Goal: Use online tool/utility: Utilize a website feature to perform a specific function

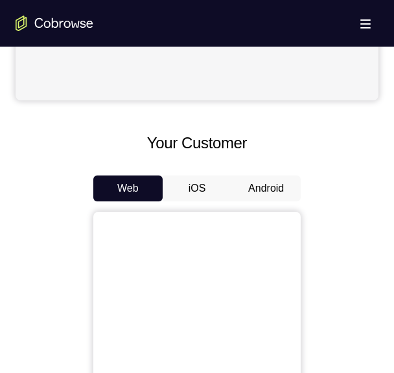
click at [261, 176] on button "Android" at bounding box center [265, 189] width 69 height 26
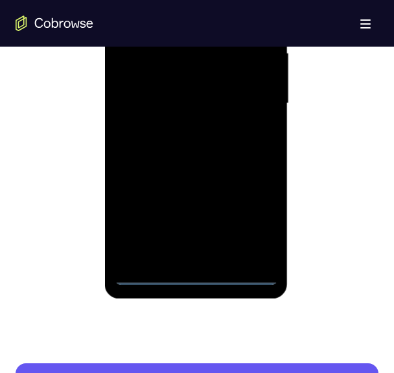
scroll to position [795, 0]
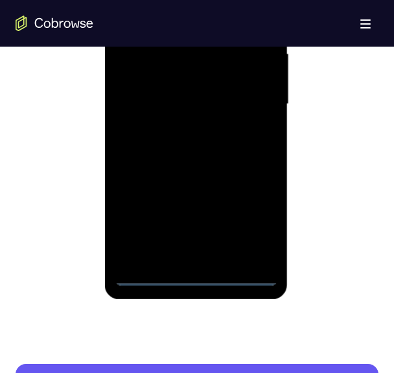
click at [196, 276] on div at bounding box center [195, 104] width 163 height 363
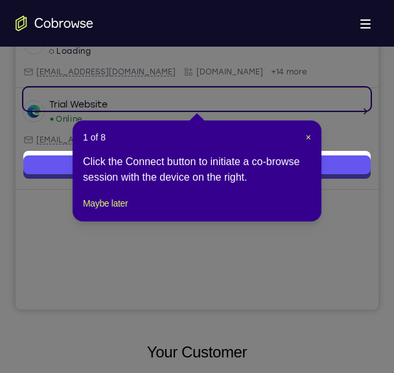
scroll to position [190, 0]
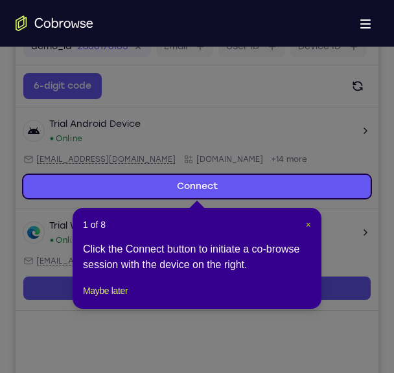
click at [311, 220] on span "×" at bounding box center [308, 225] width 5 height 10
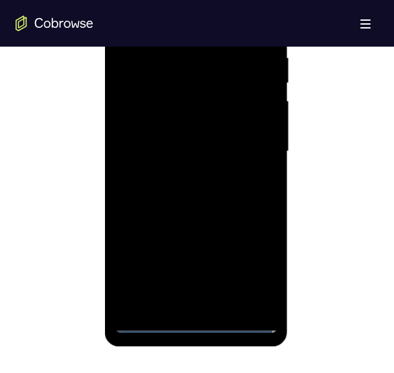
scroll to position [749, 0]
click at [260, 266] on div at bounding box center [195, 151] width 163 height 363
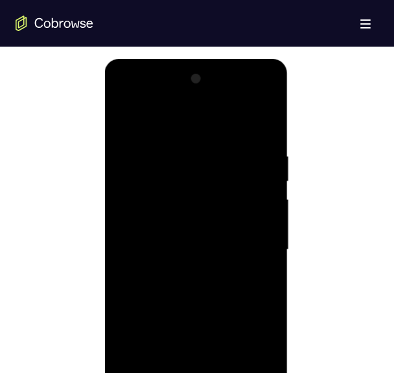
scroll to position [649, 0]
click at [211, 134] on div at bounding box center [195, 250] width 163 height 363
click at [135, 199] on div at bounding box center [195, 250] width 163 height 363
click at [141, 212] on div at bounding box center [195, 250] width 163 height 363
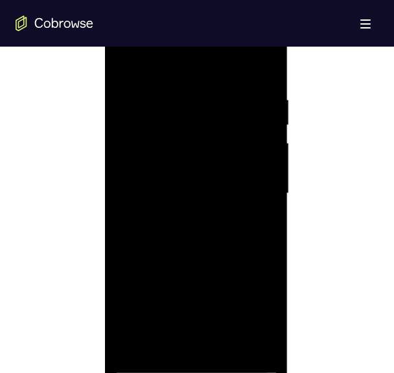
scroll to position [711, 0]
click at [189, 331] on div at bounding box center [195, 189] width 163 height 363
click at [144, 364] on div at bounding box center [195, 189] width 163 height 363
drag, startPoint x: 187, startPoint y: 287, endPoint x: 169, endPoint y: 170, distance: 118.0
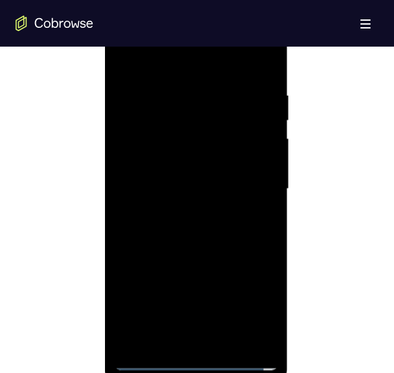
click at [169, 170] on div at bounding box center [195, 189] width 163 height 363
click at [175, 320] on div at bounding box center [195, 189] width 163 height 363
click at [190, 173] on div at bounding box center [195, 189] width 163 height 363
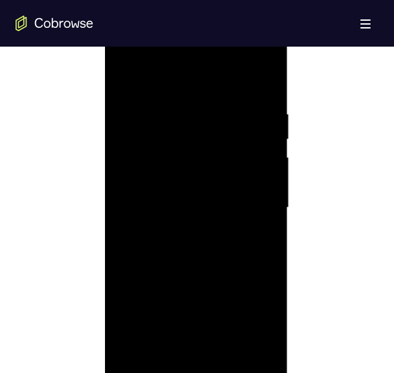
click at [150, 137] on div at bounding box center [195, 208] width 163 height 363
click at [150, 145] on div at bounding box center [195, 208] width 163 height 363
click at [145, 178] on div at bounding box center [195, 208] width 163 height 363
click at [145, 202] on div at bounding box center [195, 208] width 163 height 363
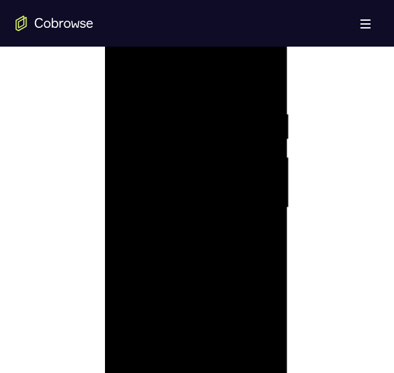
drag, startPoint x: 171, startPoint y: 266, endPoint x: 157, endPoint y: 160, distance: 106.6
click at [157, 160] on div at bounding box center [195, 208] width 163 height 363
click at [195, 349] on div at bounding box center [195, 208] width 163 height 363
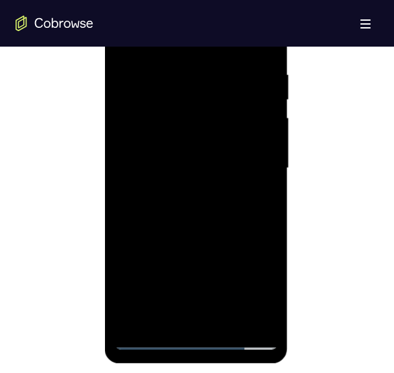
click at [202, 318] on div at bounding box center [195, 168] width 163 height 363
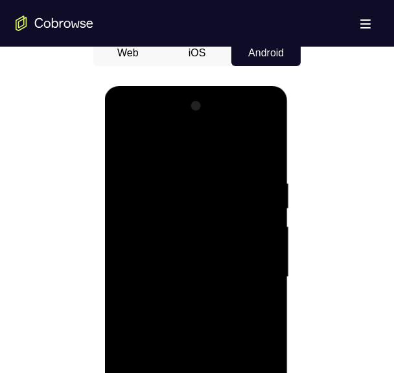
scroll to position [622, 0]
click at [244, 162] on div at bounding box center [195, 278] width 163 height 363
click at [248, 123] on div at bounding box center [195, 278] width 163 height 363
click at [126, 124] on div at bounding box center [195, 278] width 163 height 363
click at [248, 275] on div at bounding box center [195, 278] width 163 height 363
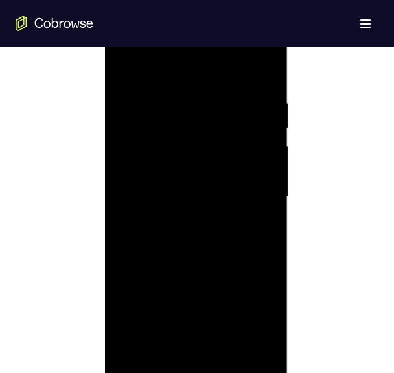
scroll to position [703, 0]
click at [207, 349] on div at bounding box center [195, 196] width 163 height 363
click at [178, 255] on div at bounding box center [195, 196] width 163 height 363
click at [180, 217] on div at bounding box center [195, 196] width 163 height 363
click at [143, 159] on div at bounding box center [195, 196] width 163 height 363
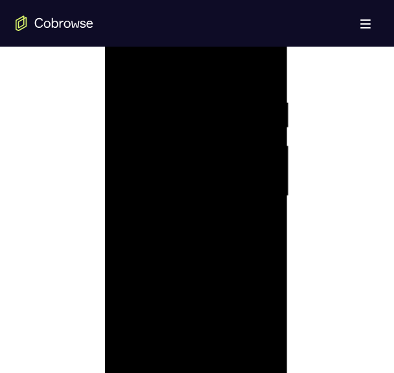
scroll to position [685, 0]
click at [164, 158] on div at bounding box center [195, 214] width 163 height 363
click at [155, 152] on div at bounding box center [195, 214] width 163 height 363
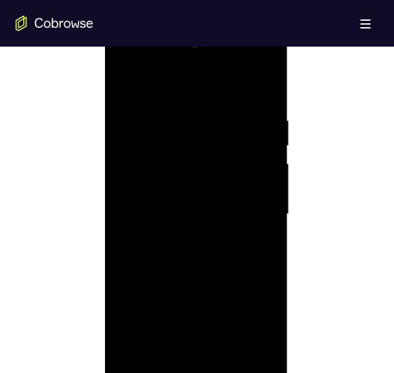
click at [155, 152] on div at bounding box center [195, 214] width 163 height 363
click at [183, 152] on div at bounding box center [195, 214] width 163 height 363
click at [213, 266] on div at bounding box center [195, 214] width 163 height 363
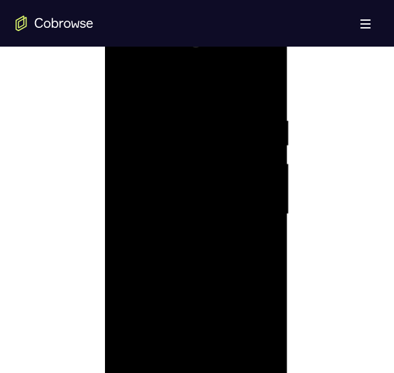
click at [165, 119] on div at bounding box center [195, 214] width 163 height 363
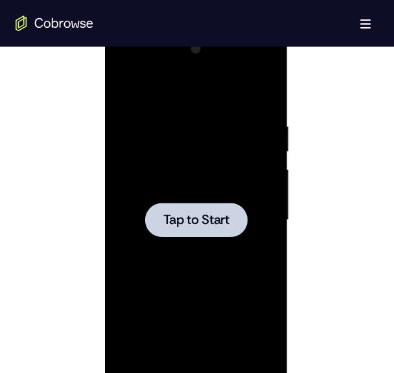
click at [241, 225] on div at bounding box center [196, 220] width 102 height 34
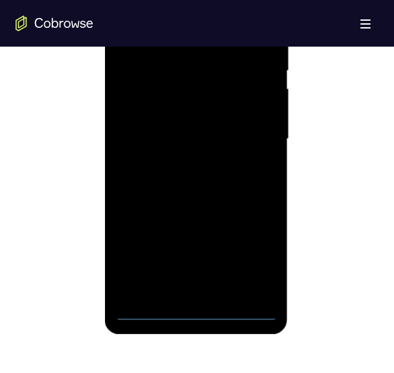
scroll to position [768, 0]
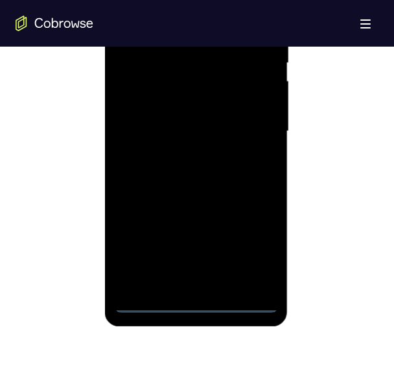
click at [194, 301] on div at bounding box center [195, 131] width 163 height 363
click at [254, 255] on div at bounding box center [195, 131] width 163 height 363
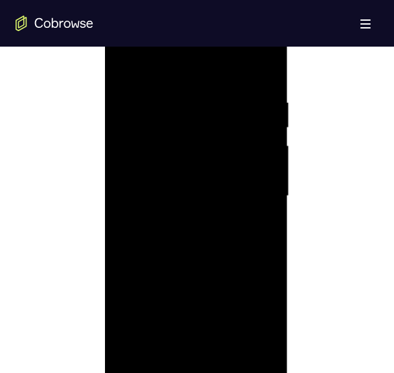
scroll to position [704, 0]
click at [165, 67] on div at bounding box center [195, 195] width 163 height 363
click at [150, 161] on div at bounding box center [195, 195] width 163 height 363
click at [172, 197] on div at bounding box center [195, 195] width 163 height 363
click at [150, 186] on div at bounding box center [195, 195] width 163 height 363
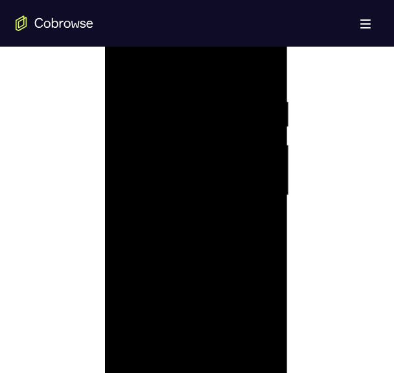
click at [150, 208] on div at bounding box center [195, 195] width 163 height 363
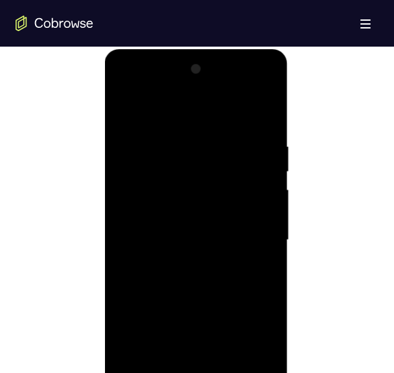
click at [228, 116] on div at bounding box center [195, 240] width 163 height 363
click at [182, 137] on div at bounding box center [195, 240] width 163 height 363
drag, startPoint x: 169, startPoint y: 299, endPoint x: 173, endPoint y: 178, distance: 120.6
click at [173, 178] on div at bounding box center [195, 240] width 163 height 363
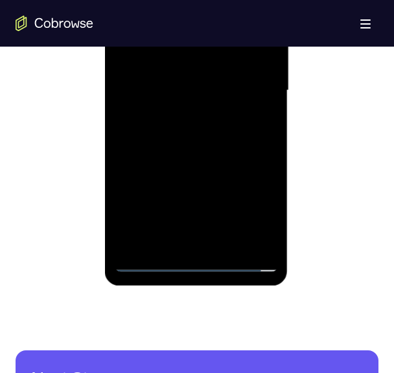
scroll to position [811, 0]
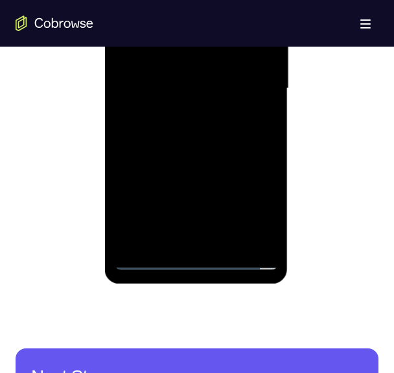
click at [183, 231] on div at bounding box center [195, 88] width 163 height 363
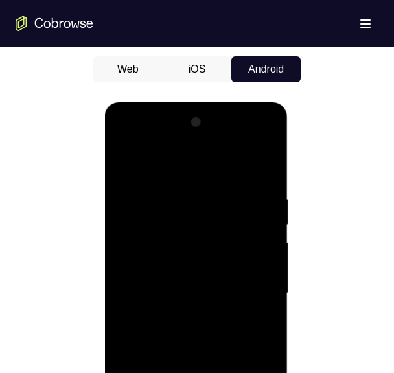
click at [250, 140] on div at bounding box center [195, 293] width 163 height 363
click at [124, 141] on div at bounding box center [195, 293] width 163 height 363
click at [248, 288] on div at bounding box center [195, 293] width 163 height 363
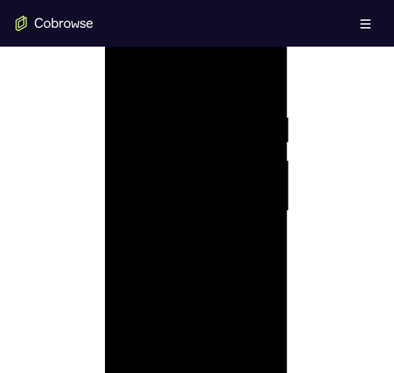
click at [185, 233] on div at bounding box center [195, 211] width 163 height 363
click at [189, 143] on div at bounding box center [195, 211] width 163 height 363
click at [185, 131] on div at bounding box center [195, 230] width 163 height 363
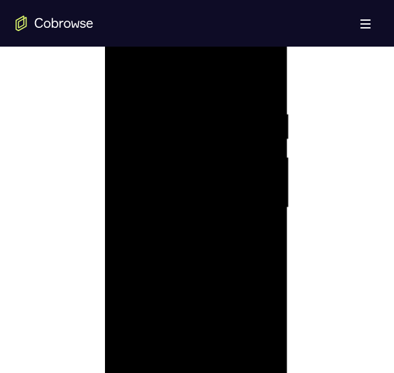
click at [261, 78] on div at bounding box center [195, 208] width 163 height 363
click at [218, 112] on div at bounding box center [195, 208] width 163 height 363
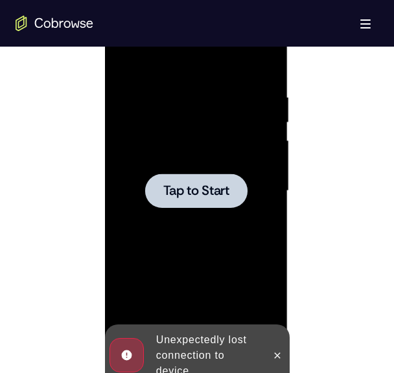
scroll to position [708, 0]
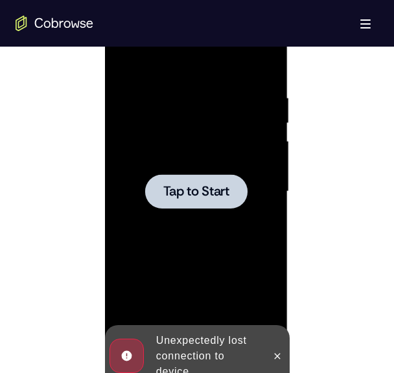
click at [159, 178] on div at bounding box center [196, 191] width 102 height 34
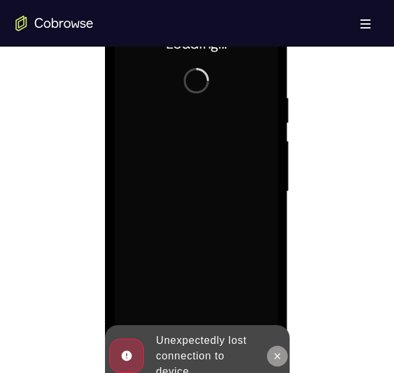
click at [277, 353] on icon at bounding box center [277, 356] width 10 height 10
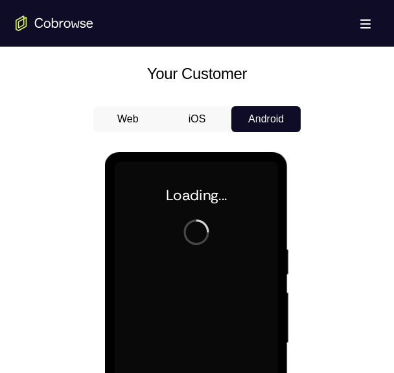
scroll to position [561, 0]
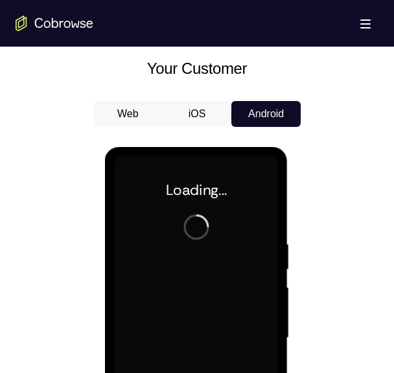
click at [187, 116] on button "iOS" at bounding box center [197, 114] width 69 height 26
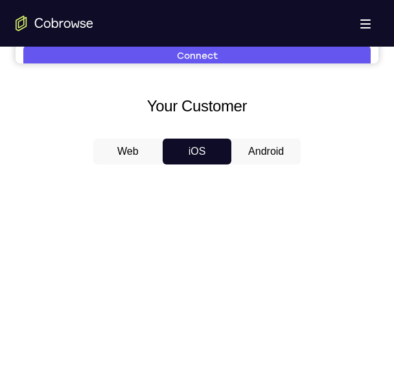
scroll to position [519, 0]
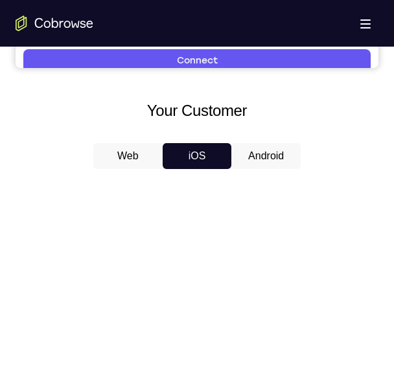
click at [267, 158] on button "Android" at bounding box center [265, 156] width 69 height 26
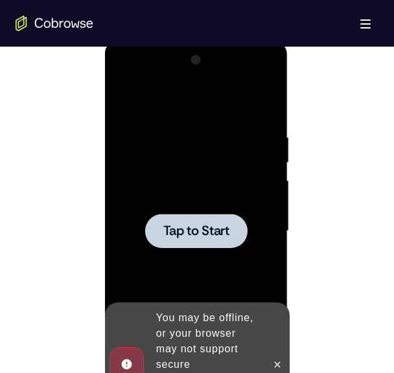
scroll to position [669, 0]
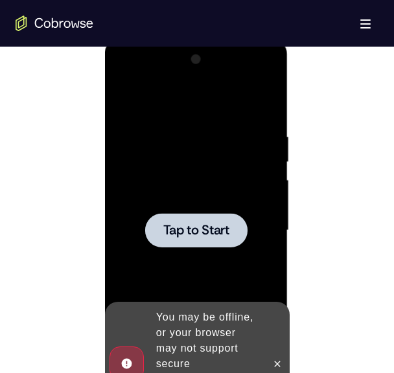
click at [198, 224] on span "Tap to Start" at bounding box center [196, 230] width 66 height 13
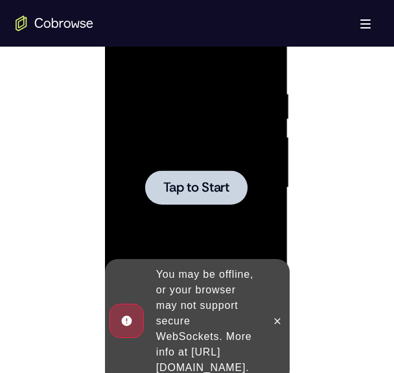
scroll to position [719, 0]
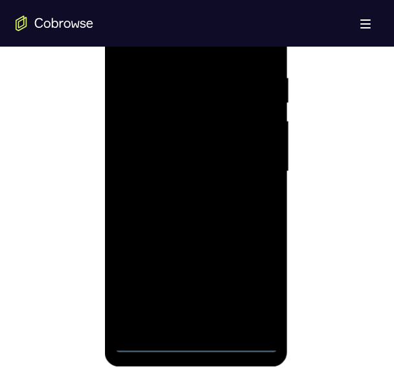
scroll to position [732, 0]
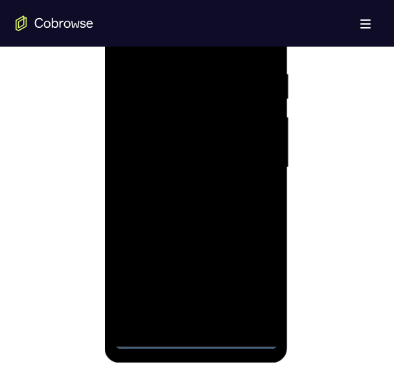
click at [189, 331] on div at bounding box center [195, 167] width 163 height 363
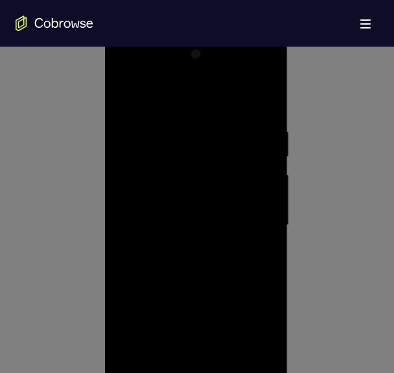
scroll to position [190, 0]
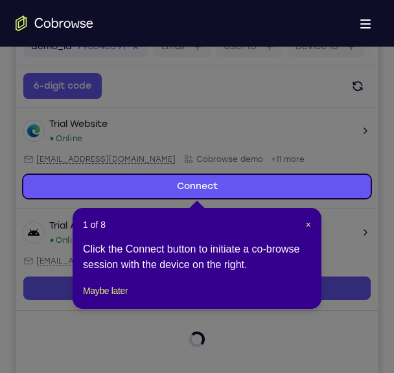
click at [303, 222] on header "1 of 8 ×" at bounding box center [197, 224] width 228 height 13
click at [306, 222] on span "×" at bounding box center [308, 225] width 5 height 10
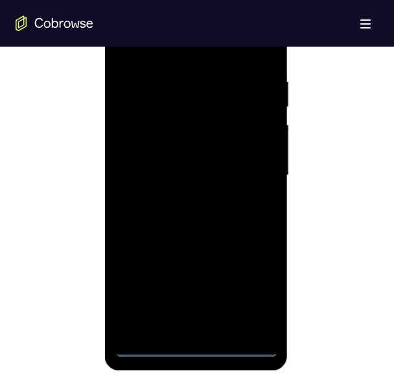
scroll to position [725, 0]
click at [192, 347] on div at bounding box center [195, 175] width 163 height 363
click at [261, 297] on div at bounding box center [195, 175] width 163 height 363
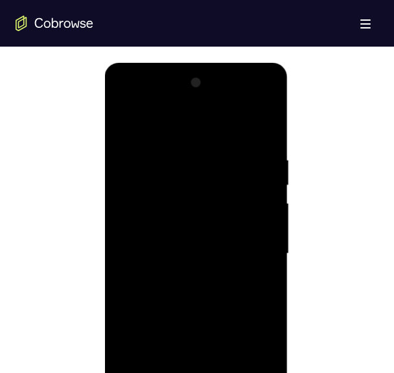
scroll to position [644, 0]
click at [160, 120] on div at bounding box center [195, 255] width 163 height 363
click at [137, 226] on div at bounding box center [195, 255] width 163 height 363
click at [163, 264] on div at bounding box center [195, 255] width 163 height 363
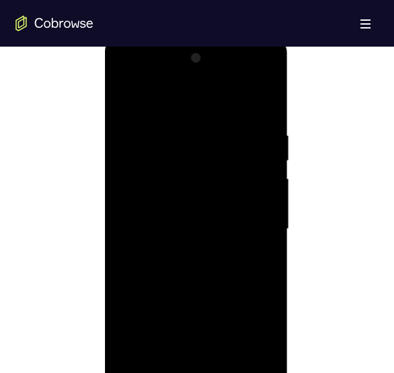
click at [167, 215] on div at bounding box center [195, 229] width 163 height 363
click at [158, 242] on div at bounding box center [195, 229] width 163 height 363
click at [251, 88] on div at bounding box center [195, 238] width 163 height 363
click at [132, 89] on div at bounding box center [195, 238] width 163 height 363
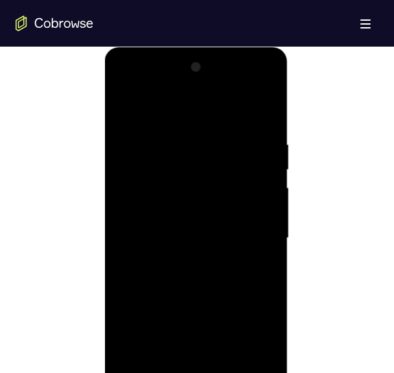
click at [243, 237] on div at bounding box center [195, 238] width 163 height 363
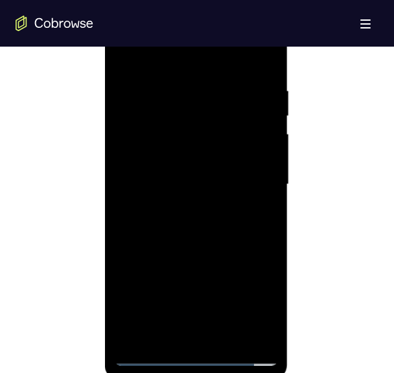
scroll to position [716, 0]
click at [177, 209] on div at bounding box center [195, 184] width 163 height 363
click at [184, 246] on div at bounding box center [195, 184] width 163 height 363
click at [194, 168] on div at bounding box center [195, 184] width 163 height 363
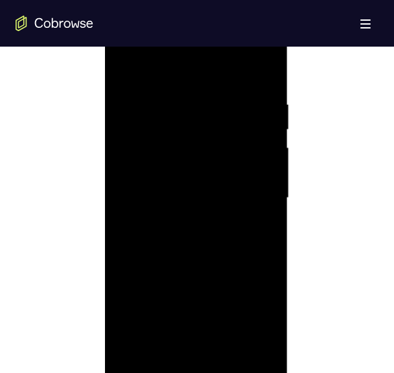
click at [141, 160] on div at bounding box center [195, 198] width 163 height 363
click at [141, 121] on div at bounding box center [195, 198] width 163 height 363
click at [169, 148] on div at bounding box center [195, 198] width 163 height 363
click at [196, 228] on div at bounding box center [195, 198] width 163 height 363
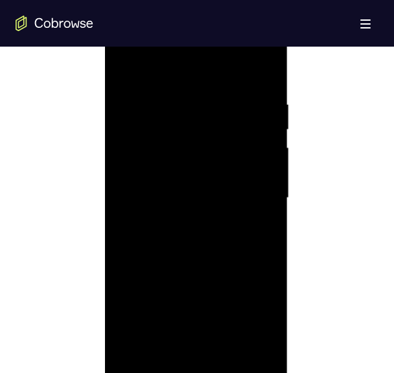
click at [178, 123] on div at bounding box center [195, 198] width 163 height 363
click at [167, 148] on div at bounding box center [195, 198] width 163 height 363
click at [271, 99] on div at bounding box center [195, 210] width 163 height 363
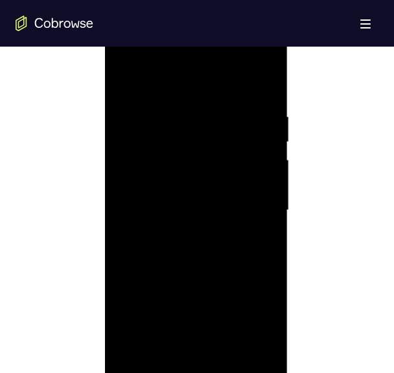
click at [255, 111] on div at bounding box center [195, 210] width 163 height 363
click at [264, 206] on div at bounding box center [195, 210] width 163 height 363
click at [257, 172] on div at bounding box center [195, 210] width 163 height 363
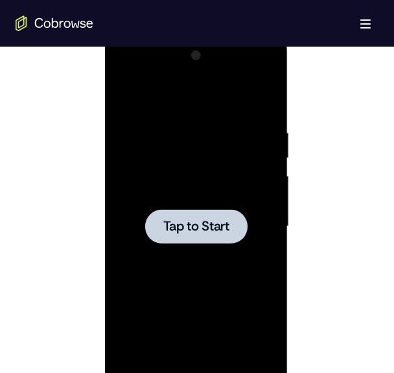
scroll to position [672, 0]
click at [215, 184] on div at bounding box center [195, 227] width 163 height 363
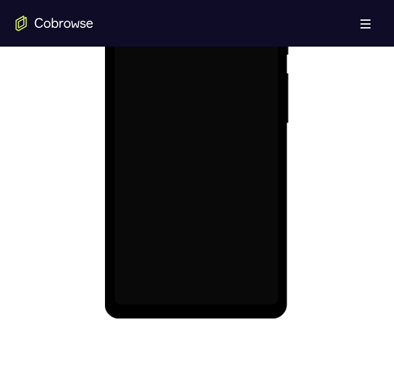
scroll to position [777, 0]
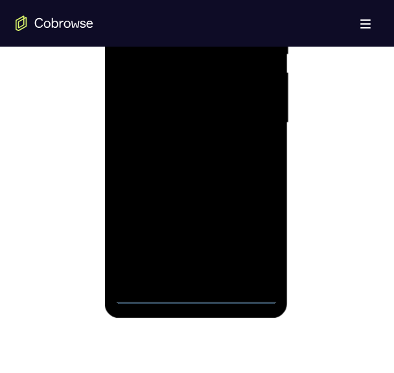
click at [192, 291] on div at bounding box center [195, 123] width 163 height 363
click at [248, 231] on div at bounding box center [195, 123] width 163 height 363
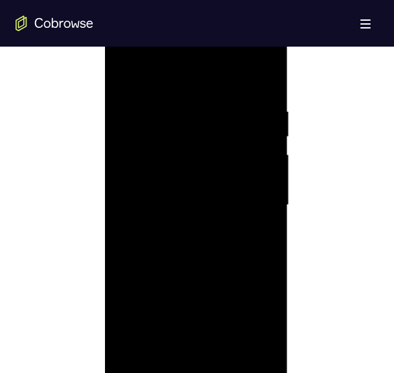
scroll to position [694, 0]
click at [163, 78] on div at bounding box center [195, 206] width 163 height 363
click at [148, 168] on div at bounding box center [195, 206] width 163 height 363
click at [181, 221] on div at bounding box center [195, 213] width 163 height 363
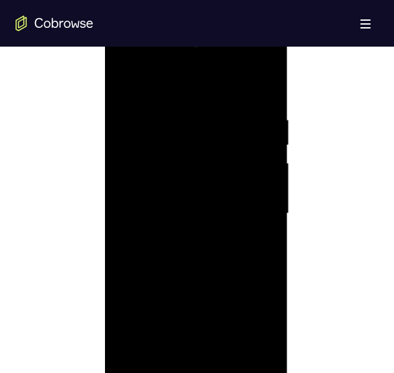
click at [158, 206] on div at bounding box center [195, 213] width 163 height 363
click at [155, 228] on div at bounding box center [195, 213] width 163 height 363
click at [253, 60] on div at bounding box center [195, 213] width 163 height 363
click at [129, 65] on div at bounding box center [195, 213] width 163 height 363
click at [254, 211] on div at bounding box center [195, 213] width 163 height 363
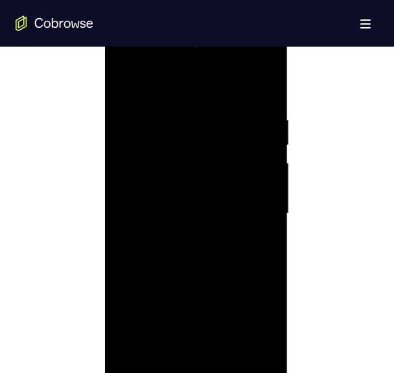
click at [254, 211] on div at bounding box center [195, 213] width 163 height 363
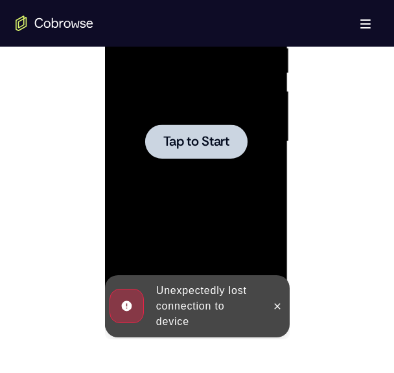
scroll to position [758, 0]
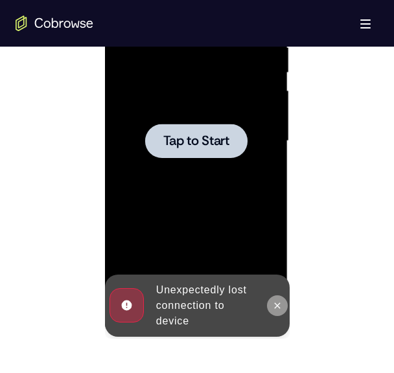
click at [276, 309] on icon at bounding box center [277, 306] width 10 height 10
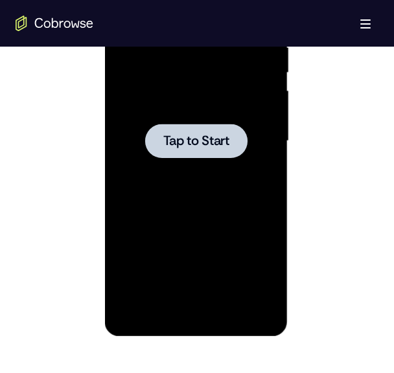
click at [195, 150] on div at bounding box center [196, 141] width 102 height 34
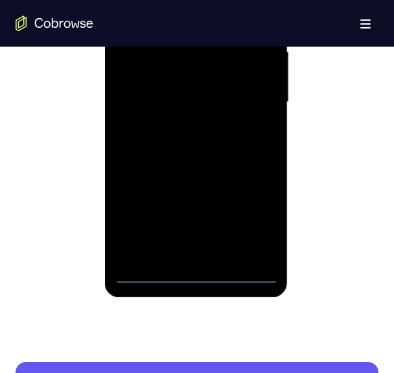
scroll to position [799, 0]
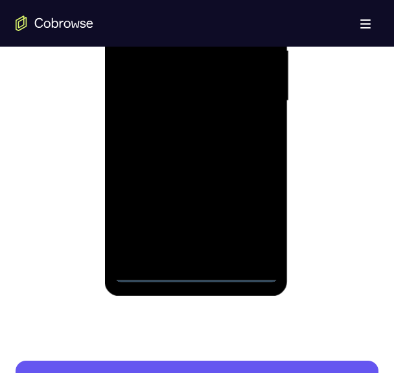
click at [197, 277] on div at bounding box center [195, 101] width 163 height 363
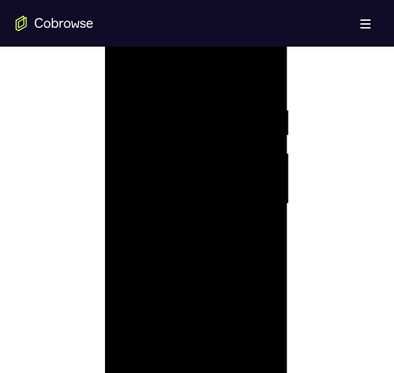
click at [250, 320] on div at bounding box center [195, 204] width 163 height 363
click at [149, 99] on div at bounding box center [195, 235] width 163 height 363
click at [141, 204] on div at bounding box center [195, 235] width 163 height 363
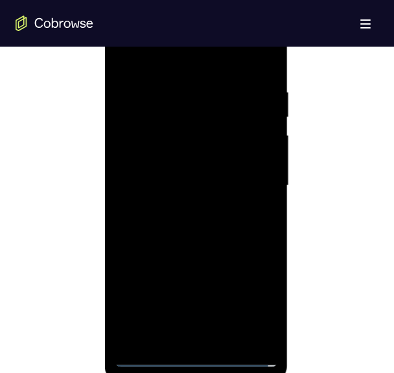
click at [182, 187] on div at bounding box center [195, 186] width 163 height 363
click at [157, 172] on div at bounding box center [195, 186] width 163 height 363
click at [152, 206] on div at bounding box center [195, 186] width 163 height 363
click at [252, 58] on div at bounding box center [195, 206] width 163 height 363
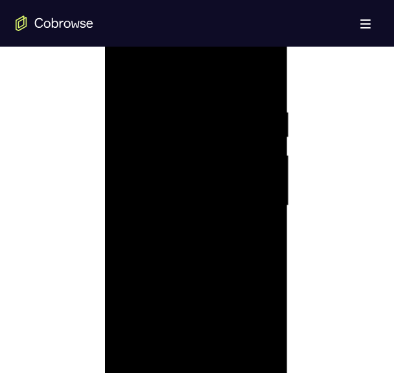
scroll to position [642, 0]
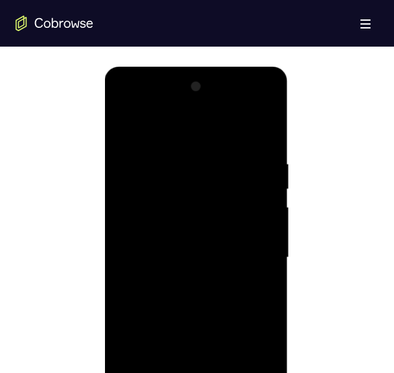
click at [130, 109] on div at bounding box center [195, 257] width 163 height 363
click at [247, 256] on div at bounding box center [195, 257] width 163 height 363
click at [178, 284] on div at bounding box center [195, 257] width 163 height 363
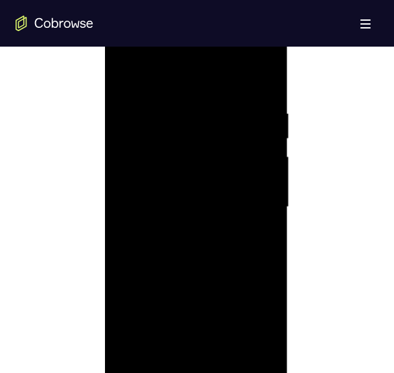
scroll to position [693, 0]
click at [210, 270] on div at bounding box center [195, 206] width 163 height 363
click at [189, 200] on div at bounding box center [195, 206] width 163 height 363
click at [170, 191] on div at bounding box center [195, 231] width 163 height 363
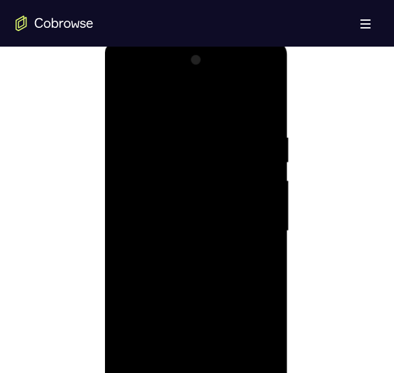
click at [163, 170] on div at bounding box center [195, 231] width 163 height 363
click at [199, 165] on div at bounding box center [195, 231] width 163 height 363
click at [174, 128] on div at bounding box center [195, 231] width 163 height 363
click at [257, 124] on div at bounding box center [195, 231] width 163 height 363
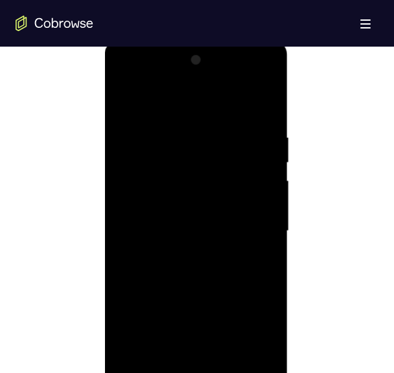
click at [258, 123] on div at bounding box center [195, 231] width 163 height 363
click at [174, 132] on div at bounding box center [195, 231] width 163 height 363
drag, startPoint x: 137, startPoint y: 202, endPoint x: 287, endPoint y: 191, distance: 150.8
click at [287, 191] on div at bounding box center [196, 200] width 185 height 389
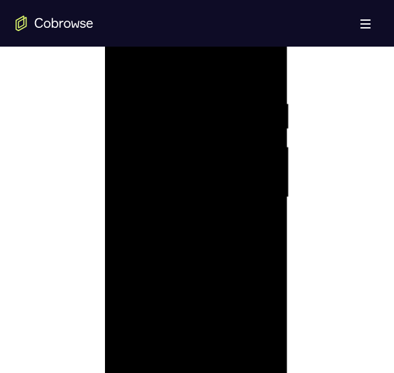
click at [270, 202] on div at bounding box center [195, 197] width 163 height 363
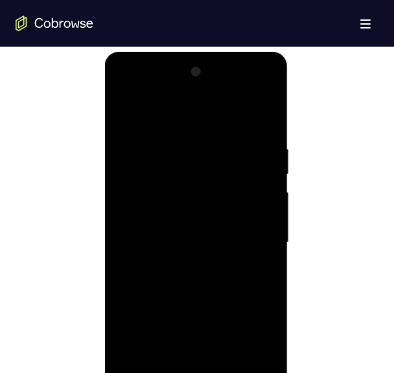
scroll to position [656, 0]
drag, startPoint x: 124, startPoint y: 228, endPoint x: 352, endPoint y: 209, distance: 228.4
click at [289, 209] on html "Online web based iOS Simulators and Android Emulators. Run iPhone, iPad, Mobile…" at bounding box center [196, 247] width 185 height 389
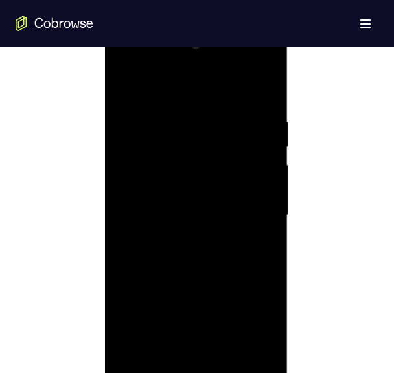
click at [266, 237] on div at bounding box center [195, 215] width 163 height 363
click at [258, 217] on div at bounding box center [195, 194] width 163 height 363
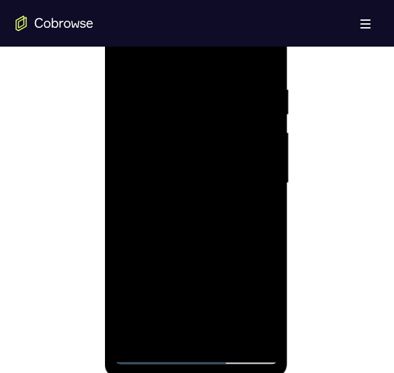
scroll to position [717, 0]
click at [176, 330] on div at bounding box center [195, 182] width 163 height 363
click at [272, 331] on div at bounding box center [195, 182] width 163 height 363
click at [264, 332] on div at bounding box center [195, 182] width 163 height 363
click at [228, 180] on div at bounding box center [195, 182] width 163 height 363
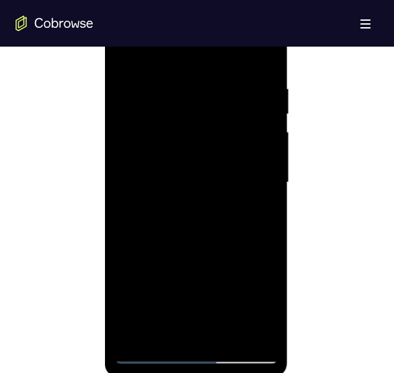
scroll to position [781, 0]
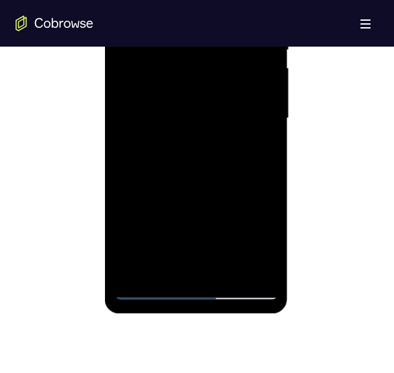
click at [222, 264] on div at bounding box center [195, 118] width 163 height 363
click at [203, 130] on div at bounding box center [195, 118] width 163 height 363
drag, startPoint x: 125, startPoint y: 153, endPoint x: 413, endPoint y: 76, distance: 298.0
click at [289, 148] on html "Online web based iOS Simulators and Android Emulators. Run iPhone, iPad, Mobile…" at bounding box center [196, 121] width 185 height 389
click at [226, 268] on div at bounding box center [195, 118] width 163 height 363
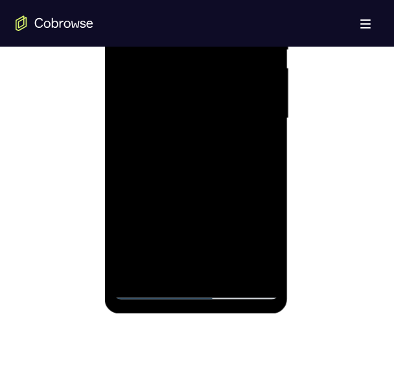
scroll to position [672, 0]
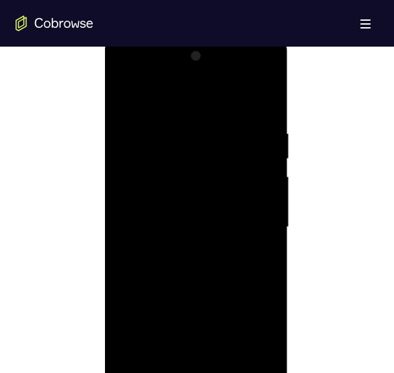
click at [193, 295] on div at bounding box center [195, 227] width 163 height 363
click at [123, 91] on div at bounding box center [195, 227] width 163 height 363
click at [171, 124] on div at bounding box center [195, 227] width 163 height 363
click at [169, 328] on div at bounding box center [195, 182] width 163 height 363
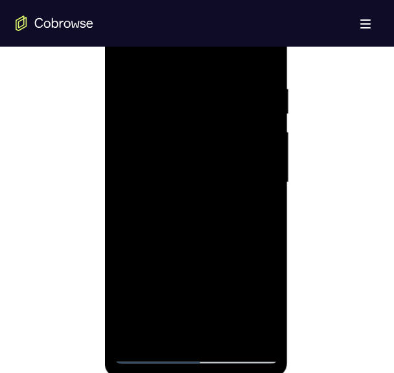
click at [261, 332] on div at bounding box center [195, 182] width 163 height 363
click at [221, 174] on div at bounding box center [195, 182] width 163 height 363
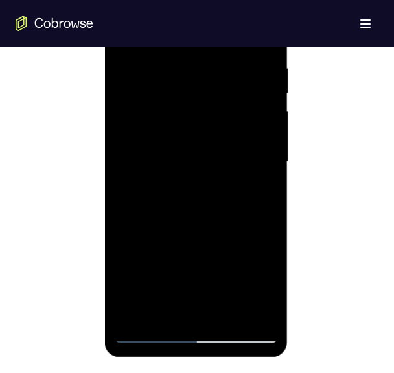
scroll to position [751, 0]
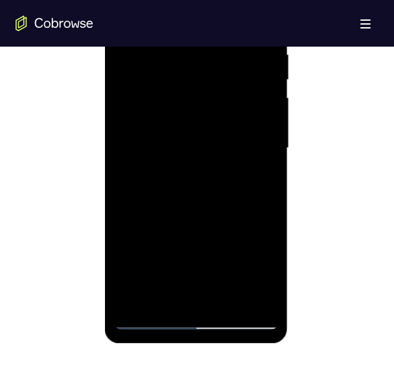
click at [211, 147] on div at bounding box center [195, 148] width 163 height 363
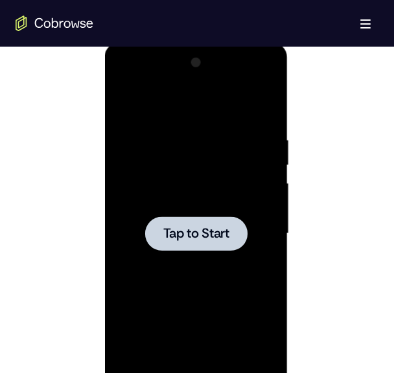
scroll to position [666, 0]
click at [194, 244] on div at bounding box center [196, 233] width 102 height 34
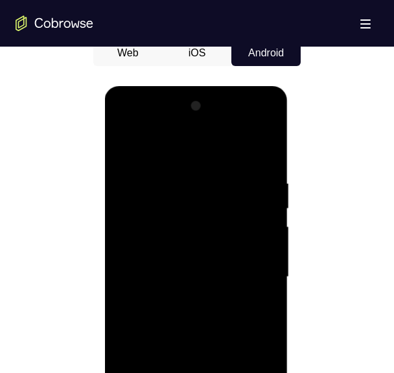
scroll to position [738, 0]
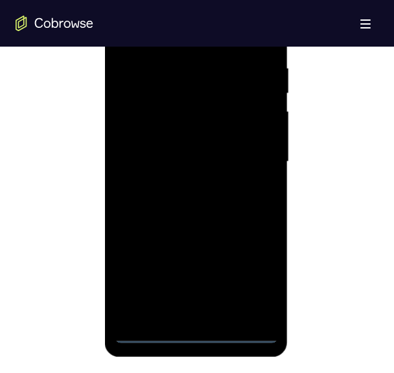
click at [192, 329] on div at bounding box center [195, 162] width 163 height 363
click at [191, 333] on div at bounding box center [195, 162] width 163 height 363
click at [258, 281] on div at bounding box center [195, 162] width 163 height 363
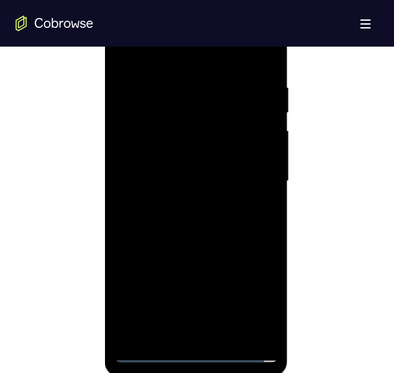
scroll to position [721, 0]
click at [169, 61] on div at bounding box center [195, 178] width 163 height 363
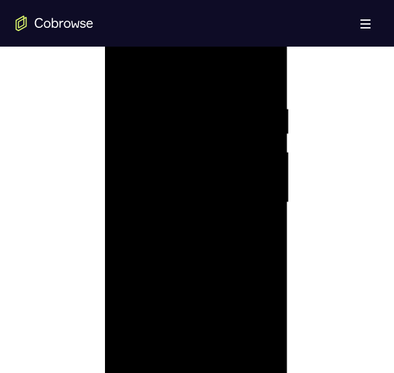
click at [145, 161] on div at bounding box center [195, 202] width 163 height 363
click at [170, 239] on div at bounding box center [195, 237] width 163 height 363
click at [169, 204] on div at bounding box center [195, 237] width 163 height 363
click at [142, 227] on div at bounding box center [195, 237] width 163 height 363
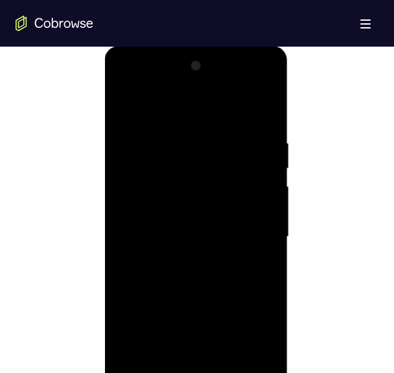
click at [147, 246] on div at bounding box center [195, 237] width 163 height 363
click at [248, 80] on div at bounding box center [195, 237] width 163 height 363
click at [123, 88] on div at bounding box center [195, 237] width 163 height 363
click at [248, 229] on div at bounding box center [195, 237] width 163 height 363
click at [178, 259] on div at bounding box center [195, 237] width 163 height 363
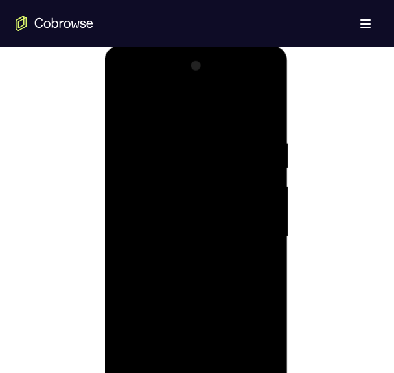
click at [184, 300] on div at bounding box center [195, 237] width 163 height 363
click at [181, 231] on div at bounding box center [195, 237] width 163 height 363
click at [139, 207] on div at bounding box center [195, 237] width 163 height 363
click at [169, 176] on div at bounding box center [195, 237] width 163 height 363
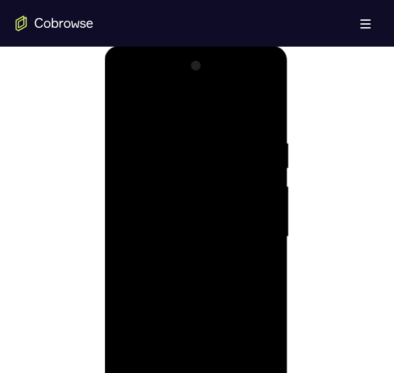
drag, startPoint x: 207, startPoint y: 136, endPoint x: 104, endPoint y: 144, distance: 103.4
click at [104, 144] on div at bounding box center [195, 239] width 183 height 386
click at [261, 126] on div at bounding box center [195, 237] width 163 height 363
drag, startPoint x: 229, startPoint y: 145, endPoint x: 113, endPoint y: 145, distance: 116.0
click at [113, 145] on div at bounding box center [195, 239] width 183 height 386
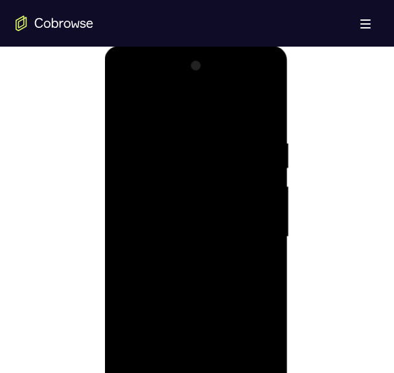
drag, startPoint x: 220, startPoint y: 137, endPoint x: 107, endPoint y: 140, distance: 113.5
click at [107, 140] on div at bounding box center [195, 239] width 183 height 386
drag, startPoint x: 211, startPoint y: 138, endPoint x: 64, endPoint y: 143, distance: 147.2
click at [104, 143] on html "Online web based iOS Simulators and Android Emulators. Run iPhone, iPad, Mobile…" at bounding box center [196, 240] width 185 height 389
drag, startPoint x: 181, startPoint y: 133, endPoint x: 78, endPoint y: 135, distance: 103.1
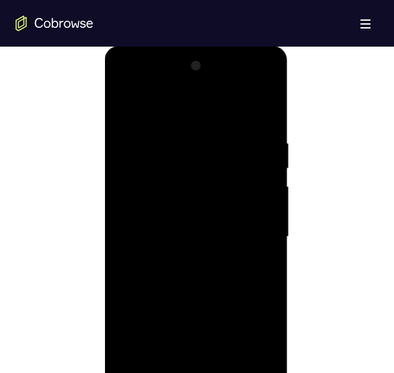
click at [104, 135] on html "Online web based iOS Simulators and Android Emulators. Run iPhone, iPad, Mobile…" at bounding box center [196, 240] width 185 height 389
click at [139, 76] on div at bounding box center [195, 206] width 163 height 363
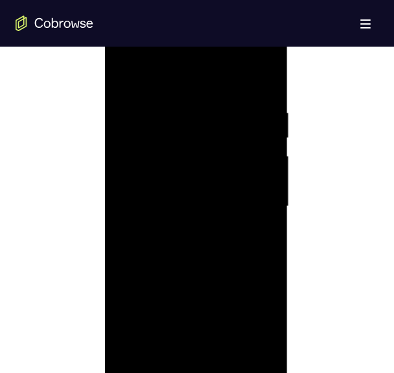
click at [139, 76] on div at bounding box center [195, 206] width 163 height 363
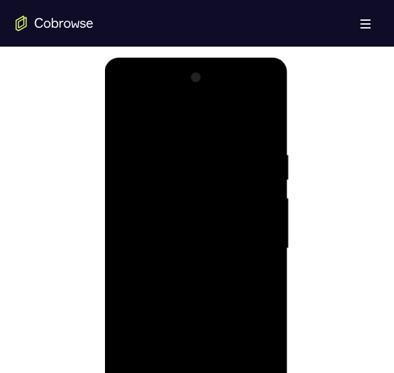
click at [139, 112] on div at bounding box center [195, 248] width 163 height 363
drag, startPoint x: 143, startPoint y: 149, endPoint x: 388, endPoint y: 163, distance: 246.1
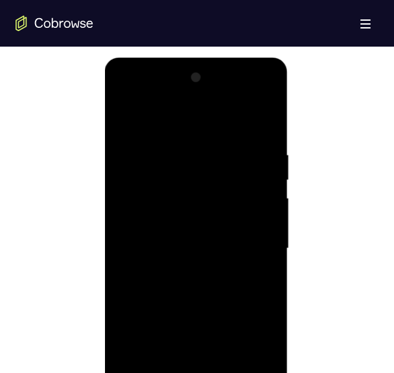
click at [289, 163] on html "Online web based iOS Simulators and Android Emulators. Run iPhone, iPad, Mobile…" at bounding box center [196, 252] width 185 height 389
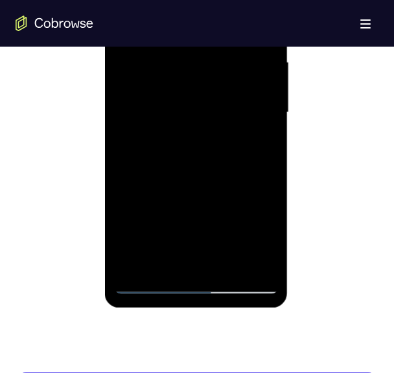
scroll to position [789, 0]
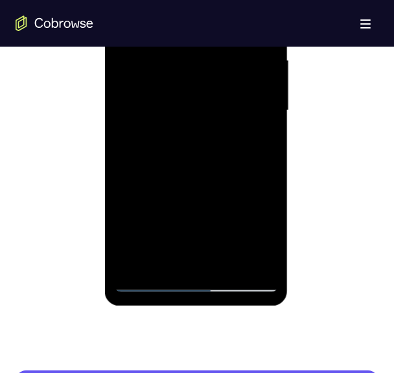
click at [132, 262] on div at bounding box center [195, 110] width 163 height 363
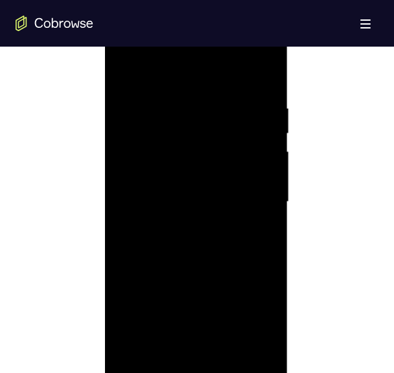
scroll to position [696, 0]
click at [235, 194] on div at bounding box center [195, 203] width 163 height 363
click at [213, 133] on div at bounding box center [195, 203] width 163 height 363
click at [223, 355] on div at bounding box center [195, 203] width 163 height 363
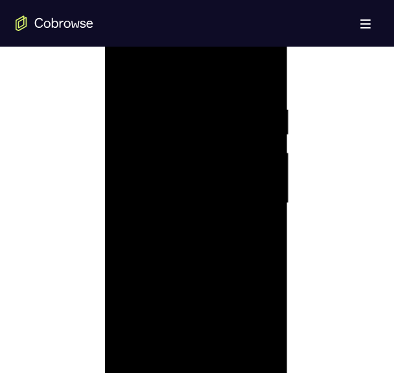
click at [223, 355] on div at bounding box center [195, 203] width 163 height 363
click at [224, 357] on div at bounding box center [195, 203] width 163 height 363
click at [164, 70] on div at bounding box center [195, 203] width 163 height 363
click at [227, 350] on div at bounding box center [195, 203] width 163 height 363
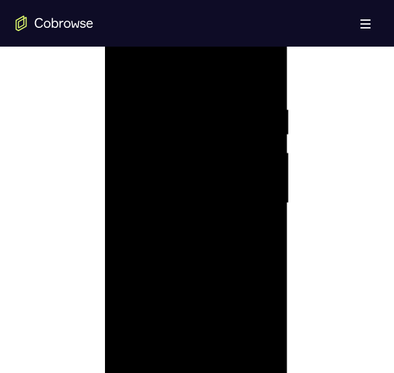
click at [266, 264] on div at bounding box center [195, 203] width 163 height 363
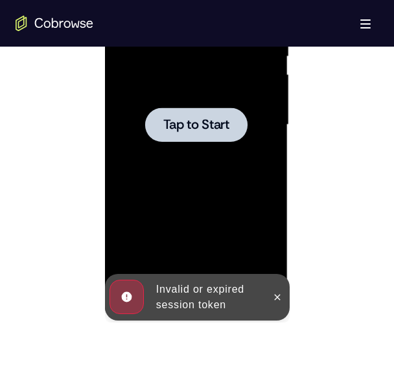
scroll to position [687, 0]
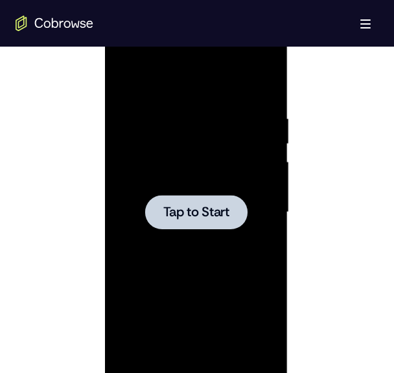
click at [211, 219] on span "Tap to Start" at bounding box center [196, 212] width 66 height 13
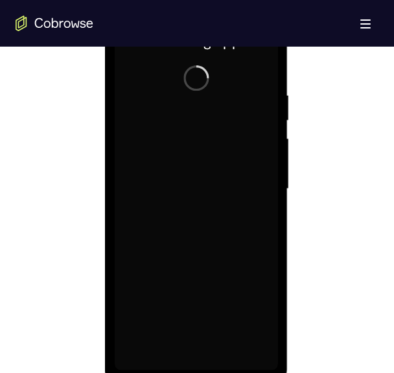
scroll to position [705, 0]
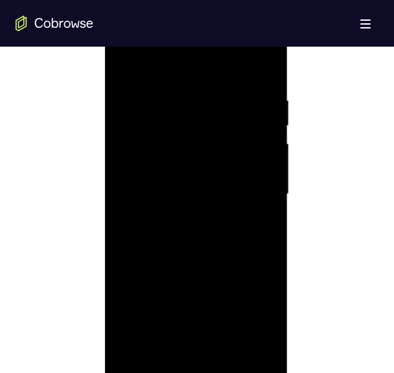
click at [193, 366] on div at bounding box center [195, 194] width 163 height 363
click at [253, 303] on div at bounding box center [195, 194] width 163 height 363
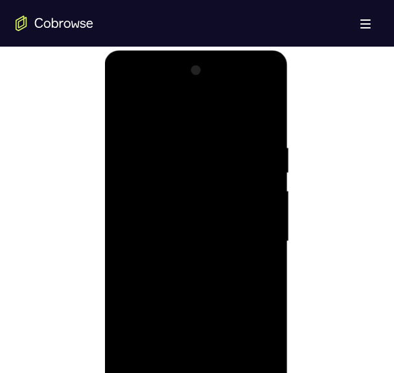
scroll to position [657, 0]
click at [170, 114] on div at bounding box center [195, 242] width 163 height 363
click at [143, 204] on div at bounding box center [195, 242] width 163 height 363
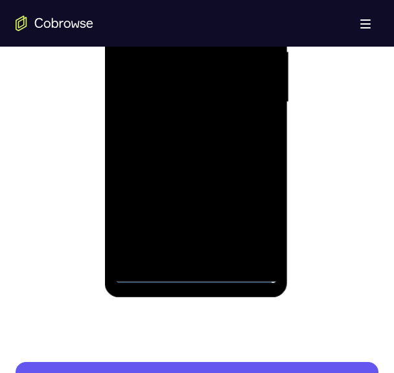
scroll to position [810, 0]
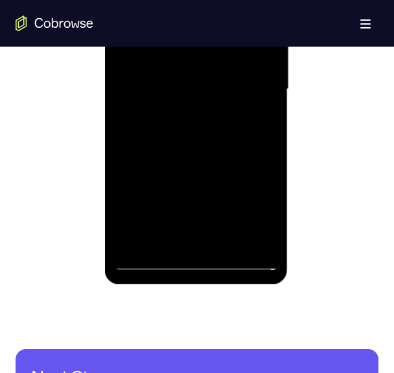
click at [187, 246] on div at bounding box center [195, 89] width 163 height 363
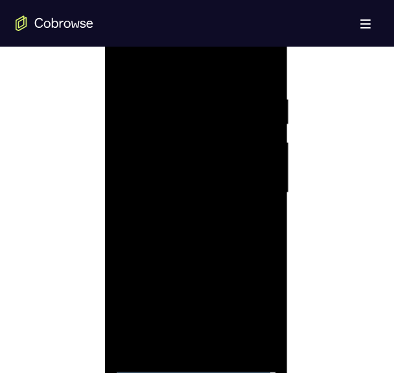
scroll to position [706, 0]
click at [165, 203] on div at bounding box center [195, 193] width 163 height 363
click at [173, 182] on div at bounding box center [195, 193] width 163 height 363
click at [168, 207] on div at bounding box center [195, 193] width 163 height 363
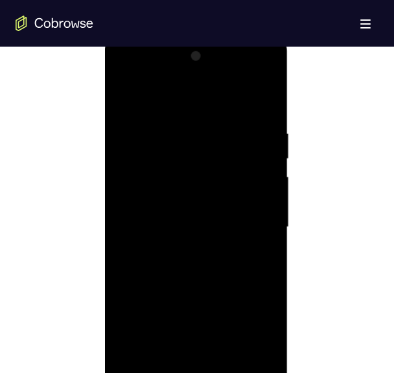
scroll to position [671, 0]
click at [250, 77] on div at bounding box center [195, 228] width 163 height 363
click at [125, 80] on div at bounding box center [195, 228] width 163 height 363
click at [255, 228] on div at bounding box center [195, 228] width 163 height 363
click at [248, 222] on div at bounding box center [195, 228] width 163 height 363
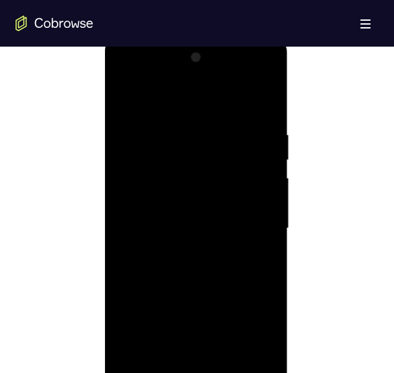
click at [183, 246] on div at bounding box center [195, 228] width 163 height 363
click at [183, 158] on div at bounding box center [195, 228] width 163 height 363
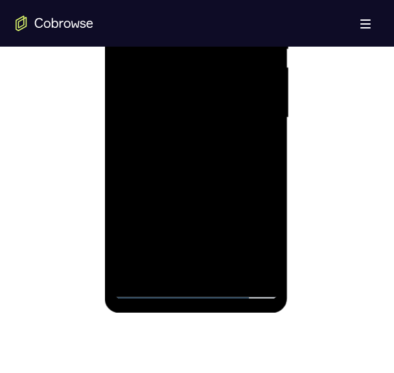
scroll to position [783, 0]
click at [220, 272] on div at bounding box center [195, 116] width 163 height 363
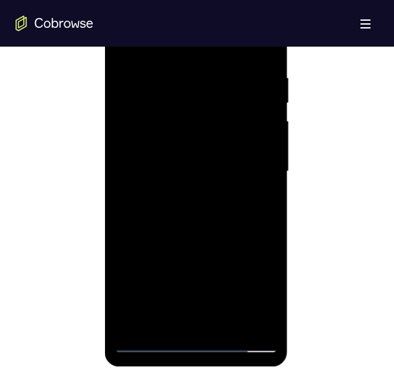
scroll to position [729, 0]
click at [203, 241] on div at bounding box center [195, 171] width 163 height 363
click at [145, 344] on div at bounding box center [195, 171] width 163 height 363
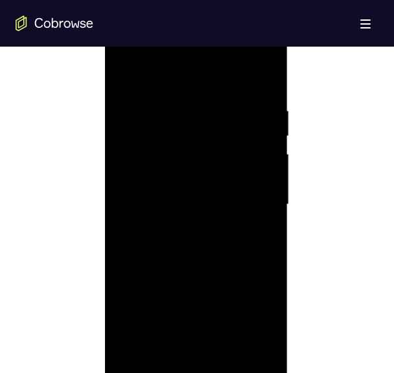
scroll to position [694, 0]
drag, startPoint x: 243, startPoint y: 115, endPoint x: 71, endPoint y: 135, distance: 173.0
click at [104, 135] on html "Online web based iOS Simulators and Android Emulators. Run iPhone, iPad, Mobile…" at bounding box center [196, 209] width 185 height 389
drag, startPoint x: 236, startPoint y: 111, endPoint x: 3, endPoint y: 103, distance: 232.9
click at [104, 103] on html "Online web based iOS Simulators and Android Emulators. Run iPhone, iPad, Mobile…" at bounding box center [196, 209] width 185 height 389
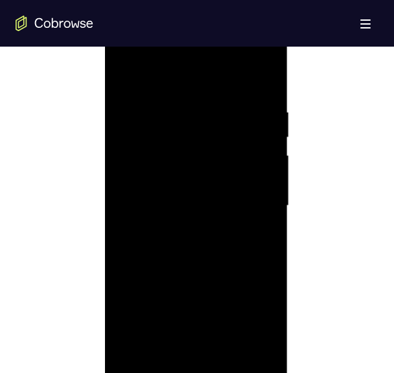
drag, startPoint x: 234, startPoint y: 117, endPoint x: -187, endPoint y: 112, distance: 420.8
click at [104, 112] on html "Online web based iOS Simulators and Android Emulators. Run iPhone, iPad, Mobile…" at bounding box center [196, 209] width 185 height 389
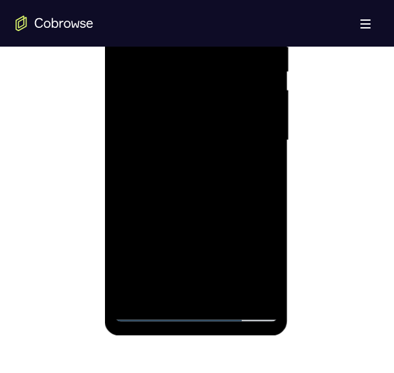
scroll to position [762, 0]
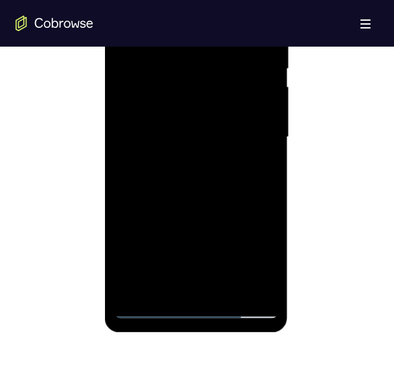
click at [167, 287] on div at bounding box center [195, 137] width 163 height 363
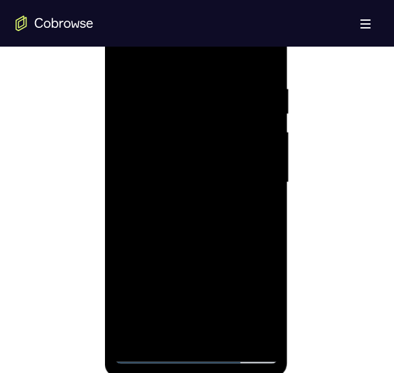
scroll to position [716, 0]
click at [165, 335] on div at bounding box center [195, 184] width 163 height 363
click at [206, 196] on div at bounding box center [195, 184] width 163 height 363
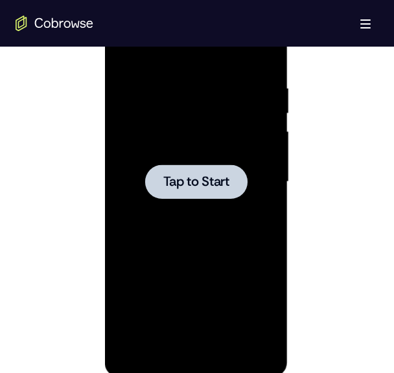
click at [176, 176] on span "Tap to Start" at bounding box center [196, 182] width 66 height 13
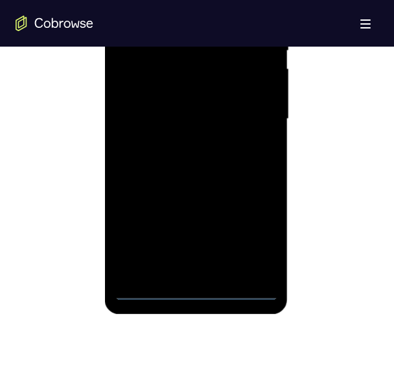
scroll to position [783, 0]
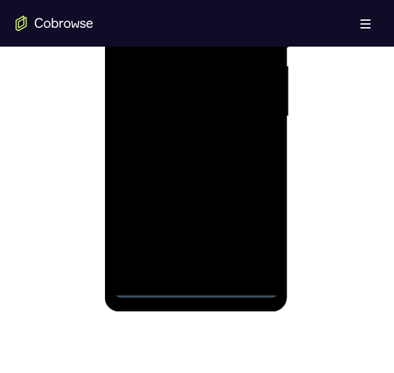
click at [194, 287] on div at bounding box center [195, 116] width 163 height 363
click at [252, 226] on div at bounding box center [195, 116] width 163 height 363
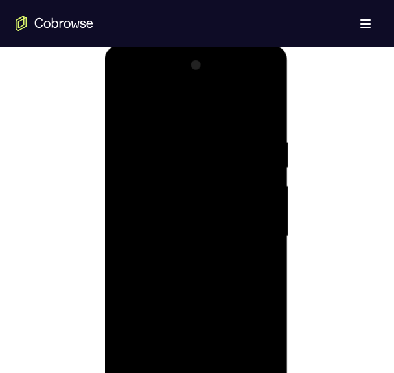
scroll to position [656, 0]
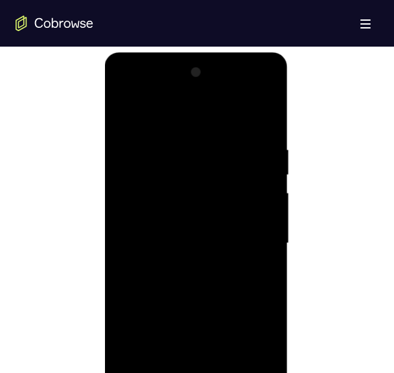
click at [177, 128] on div at bounding box center [195, 243] width 163 height 363
click at [147, 202] on div at bounding box center [195, 243] width 163 height 363
click at [165, 242] on div at bounding box center [195, 243] width 163 height 363
click at [147, 233] on div at bounding box center [195, 243] width 163 height 363
click at [148, 257] on div at bounding box center [195, 243] width 163 height 363
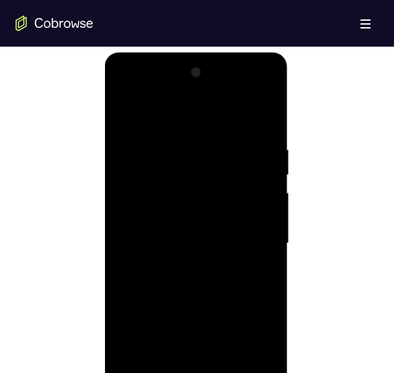
click at [245, 88] on div at bounding box center [195, 243] width 163 height 363
click at [124, 93] on div at bounding box center [195, 243] width 163 height 363
click at [246, 246] on div at bounding box center [195, 243] width 163 height 363
click at [185, 266] on div at bounding box center [195, 243] width 163 height 363
click at [185, 303] on div at bounding box center [195, 243] width 163 height 363
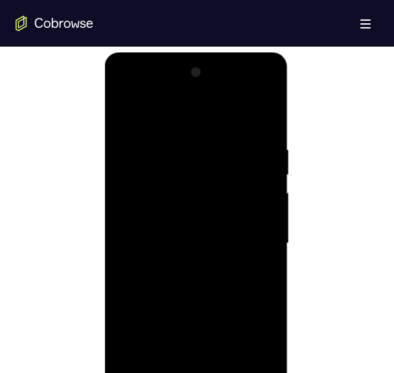
click at [185, 266] on div at bounding box center [195, 243] width 163 height 363
click at [179, 207] on div at bounding box center [195, 243] width 163 height 363
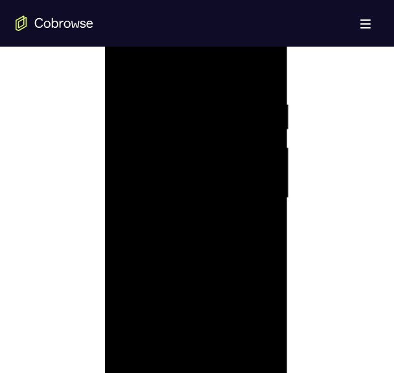
scroll to position [702, 0]
click at [160, 134] on div at bounding box center [195, 197] width 163 height 363
click at [202, 244] on div at bounding box center [195, 197] width 163 height 363
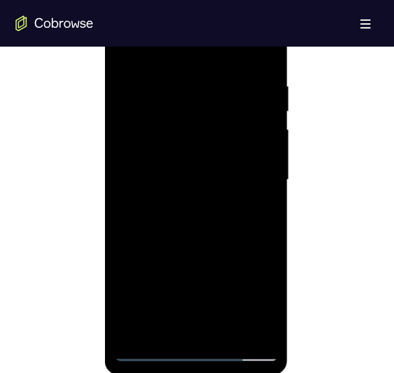
click at [170, 328] on div at bounding box center [195, 180] width 163 height 363
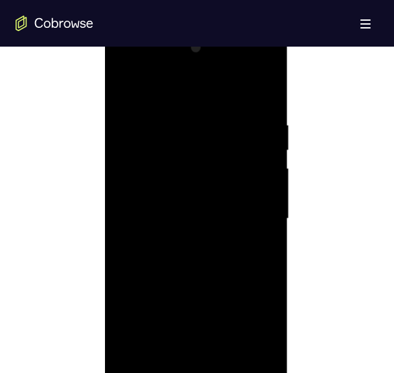
click at [145, 89] on div at bounding box center [195, 219] width 163 height 363
click at [161, 113] on div at bounding box center [195, 219] width 163 height 363
click at [131, 115] on div at bounding box center [195, 219] width 163 height 363
click at [263, 218] on div at bounding box center [195, 219] width 163 height 363
click at [264, 220] on div at bounding box center [195, 219] width 163 height 363
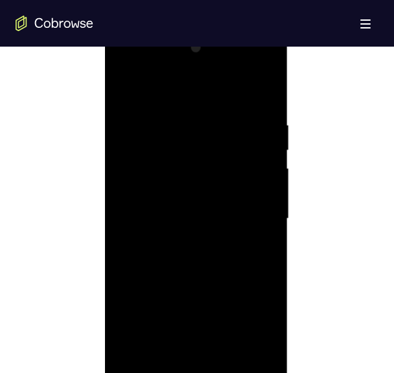
click at [264, 220] on div at bounding box center [195, 219] width 163 height 363
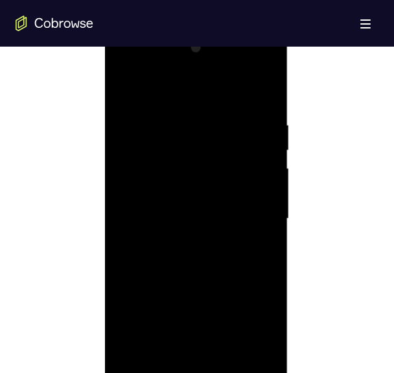
click at [264, 220] on div at bounding box center [195, 219] width 163 height 363
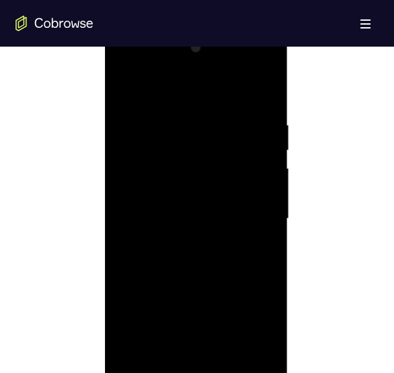
click at [264, 220] on div at bounding box center [195, 219] width 163 height 363
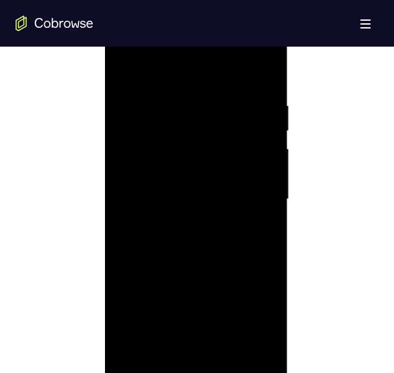
scroll to position [702, 0]
click at [264, 197] on div at bounding box center [195, 197] width 163 height 363
click at [180, 344] on div at bounding box center [195, 197] width 163 height 363
click at [146, 367] on div at bounding box center [195, 197] width 163 height 363
click at [261, 346] on div at bounding box center [195, 197] width 163 height 363
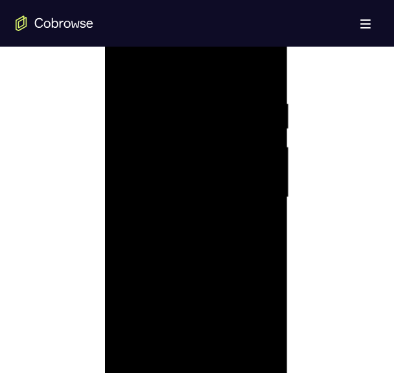
click at [255, 145] on div at bounding box center [195, 197] width 163 height 363
click at [259, 161] on div at bounding box center [195, 197] width 163 height 363
click at [260, 71] on div at bounding box center [195, 197] width 163 height 363
click at [128, 61] on div at bounding box center [195, 197] width 163 height 363
click at [261, 64] on div at bounding box center [195, 197] width 163 height 363
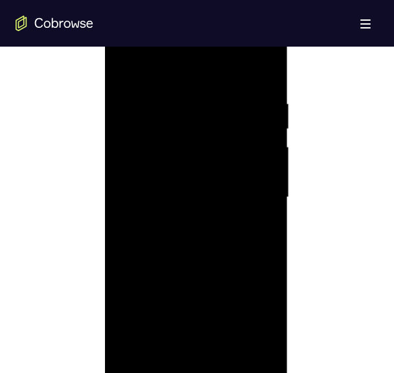
click at [222, 352] on div at bounding box center [195, 197] width 163 height 363
click at [175, 259] on div at bounding box center [195, 197] width 163 height 363
click at [128, 64] on div at bounding box center [195, 197] width 163 height 363
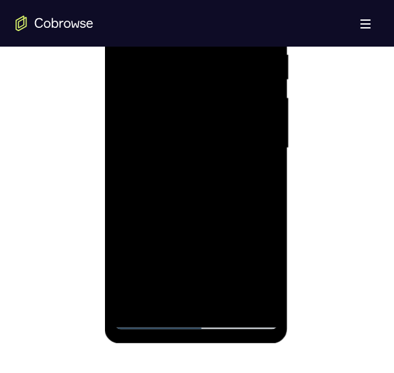
scroll to position [752, 0]
click at [260, 297] on div at bounding box center [195, 147] width 163 height 363
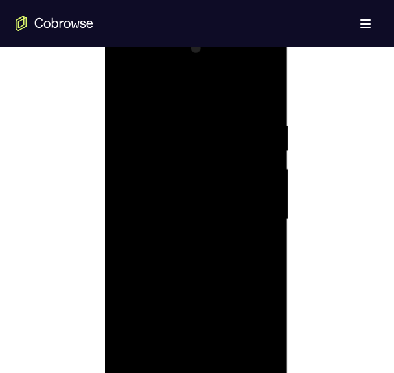
scroll to position [678, 0]
click at [126, 89] on div at bounding box center [195, 221] width 163 height 363
drag, startPoint x: 207, startPoint y: 280, endPoint x: 191, endPoint y: 86, distance: 194.5
click at [191, 86] on div at bounding box center [195, 221] width 163 height 363
drag, startPoint x: 210, startPoint y: 288, endPoint x: 179, endPoint y: 51, distance: 239.3
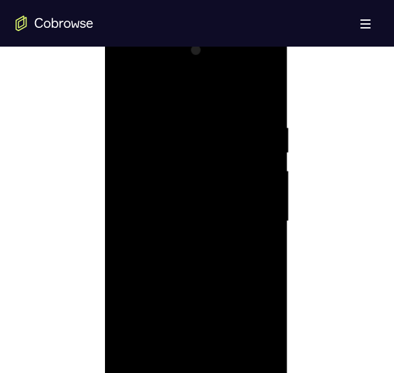
click at [179, 51] on div at bounding box center [195, 221] width 163 height 363
drag, startPoint x: 196, startPoint y: 279, endPoint x: 157, endPoint y: 67, distance: 214.9
click at [157, 67] on div at bounding box center [195, 221] width 163 height 363
drag, startPoint x: 197, startPoint y: 272, endPoint x: 165, endPoint y: 25, distance: 249.8
click at [165, 30] on html "Online web based iOS Simulators and Android Emulators. Run iPhone, iPad, Mobile…" at bounding box center [196, 224] width 185 height 389
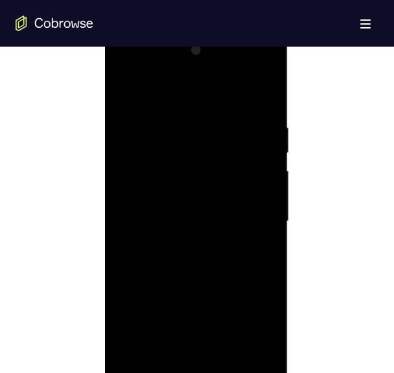
click at [142, 336] on div at bounding box center [195, 221] width 163 height 363
click at [135, 340] on div at bounding box center [195, 221] width 163 height 363
click at [134, 337] on div at bounding box center [195, 221] width 163 height 363
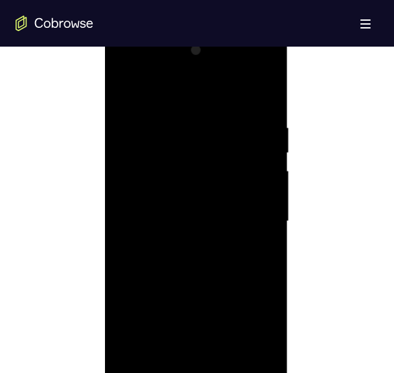
click at [134, 337] on div at bounding box center [195, 221] width 163 height 363
click at [187, 246] on div at bounding box center [195, 221] width 163 height 363
